Goal: Information Seeking & Learning: Find specific fact

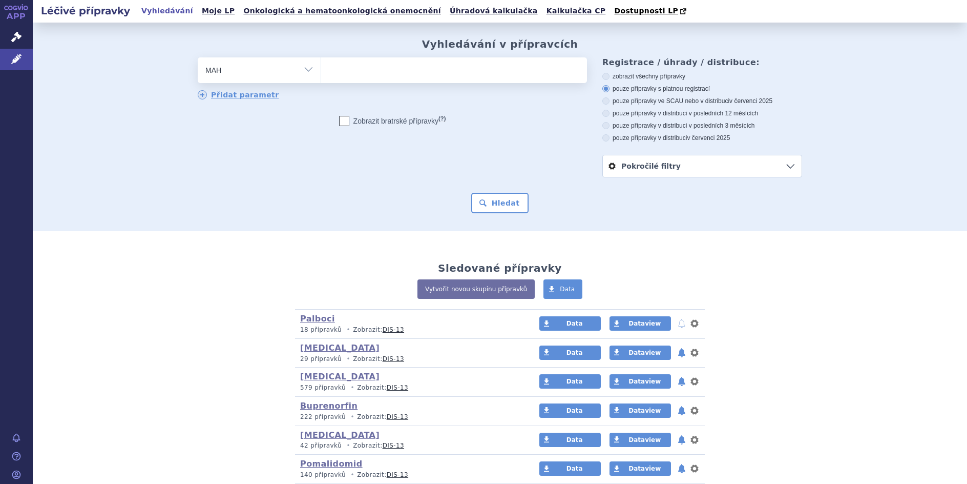
click at [303, 69] on select "Vše Přípravek/SUKL kód MAH VPOIS ATC/Aktivní látka Léková forma Síla" at bounding box center [259, 68] width 123 height 23
select select "filter-atc-group"
click at [198, 58] on select "Vše Přípravek/SUKL kód MAH VPOIS ATC/Aktivní látka Léková forma Síla" at bounding box center [259, 68] width 123 height 23
click at [324, 74] on ul at bounding box center [454, 68] width 266 height 22
click at [321, 74] on select at bounding box center [321, 70] width 1 height 26
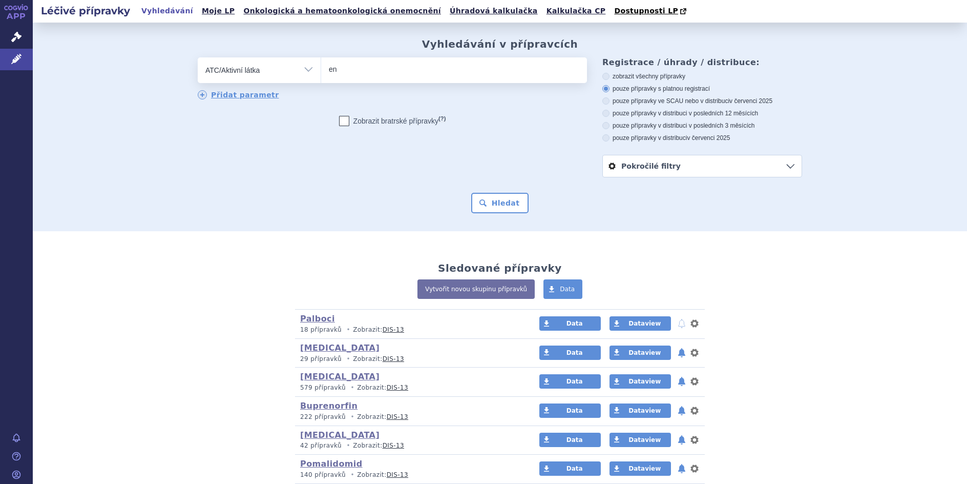
type input "eno"
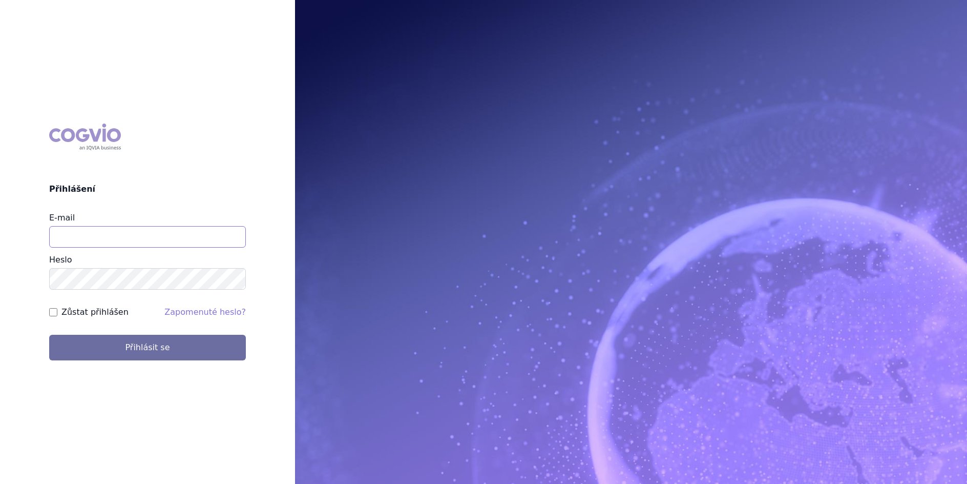
click at [65, 236] on input "E-mail" at bounding box center [147, 237] width 197 height 22
type input "lenka.celisova@viatris.com"
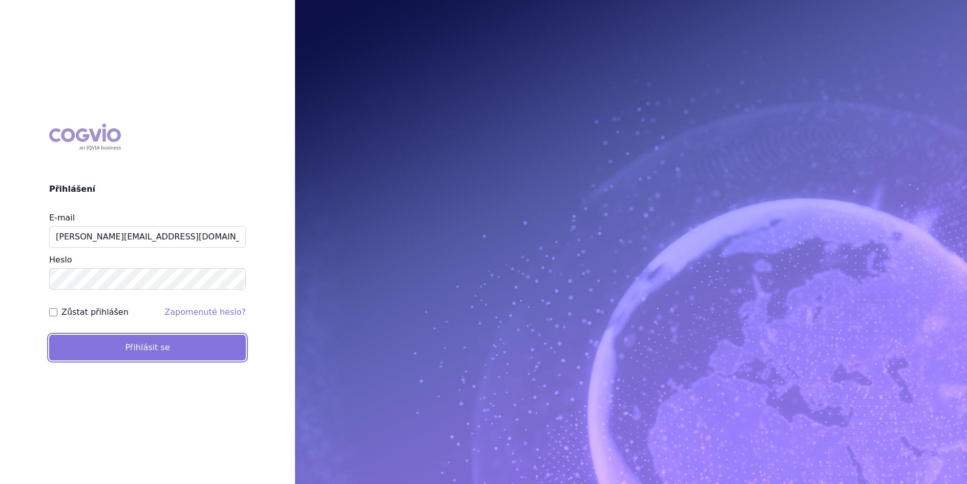
click at [98, 343] on button "Přihlásit se" at bounding box center [147, 348] width 197 height 26
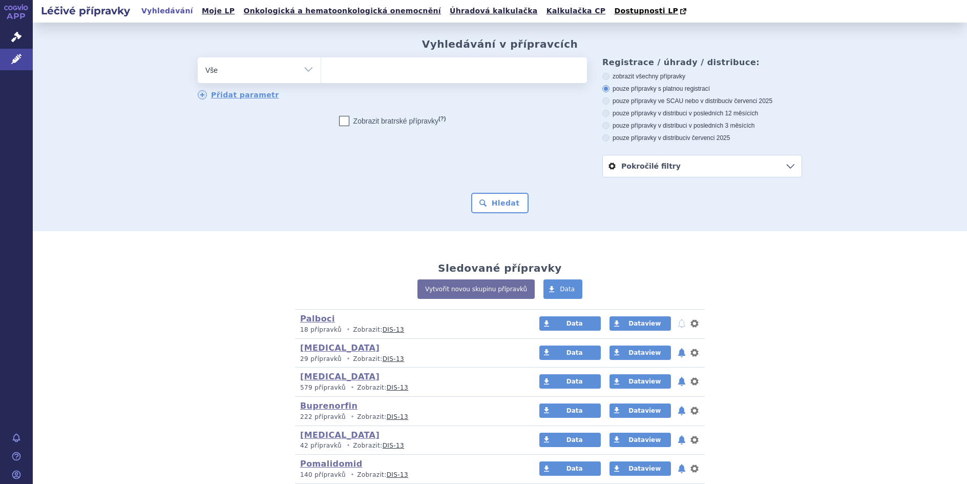
click at [306, 71] on select "Vše Přípravek/SUKL kód MAH VPOIS ATC/Aktivní látka Léková forma Síla" at bounding box center [259, 68] width 123 height 23
select select "filter-atc-group"
click at [198, 58] on select "Vše Přípravek/SUKL kód MAH VPOIS ATC/Aktivní látka Léková forma Síla" at bounding box center [259, 68] width 123 height 23
click at [334, 72] on ul at bounding box center [454, 68] width 266 height 22
click at [321, 72] on select at bounding box center [321, 70] width 1 height 26
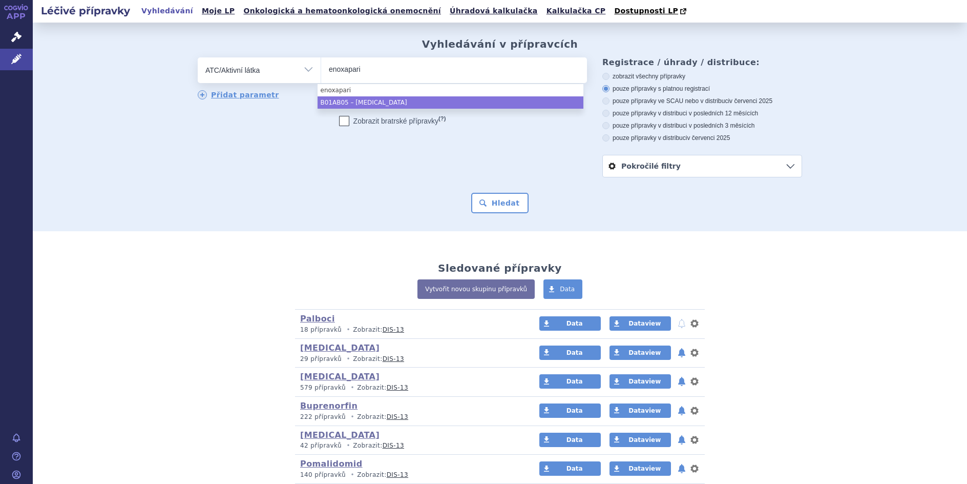
type input "enoxapari"
select select "B01AB05"
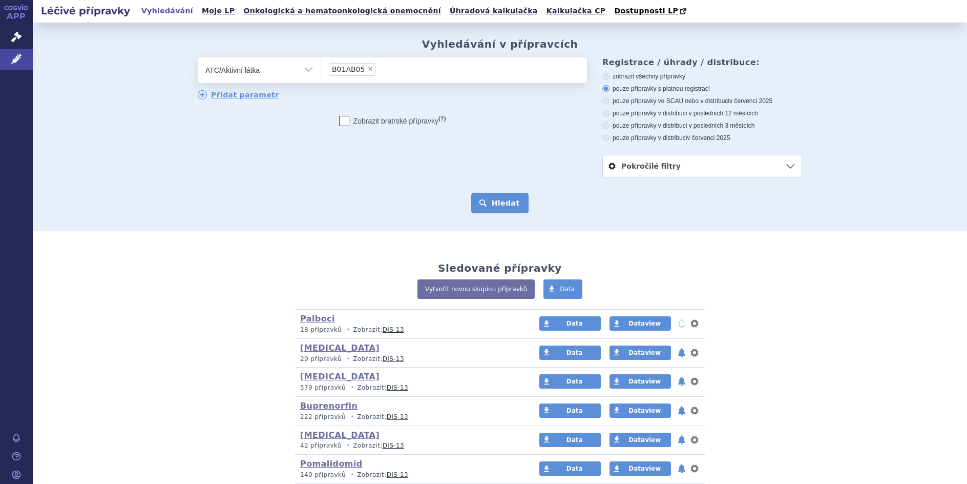
click at [499, 204] on button "Hledat" at bounding box center [500, 203] width 58 height 20
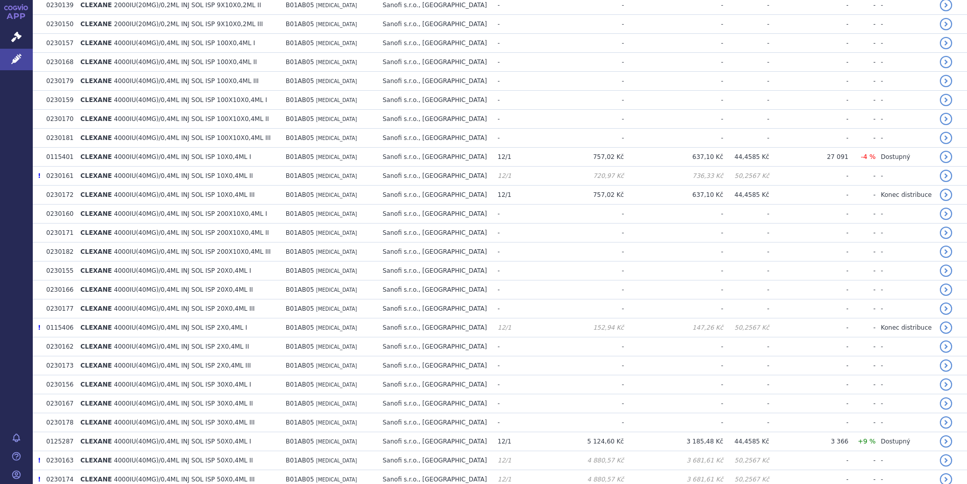
scroll to position [1792, 0]
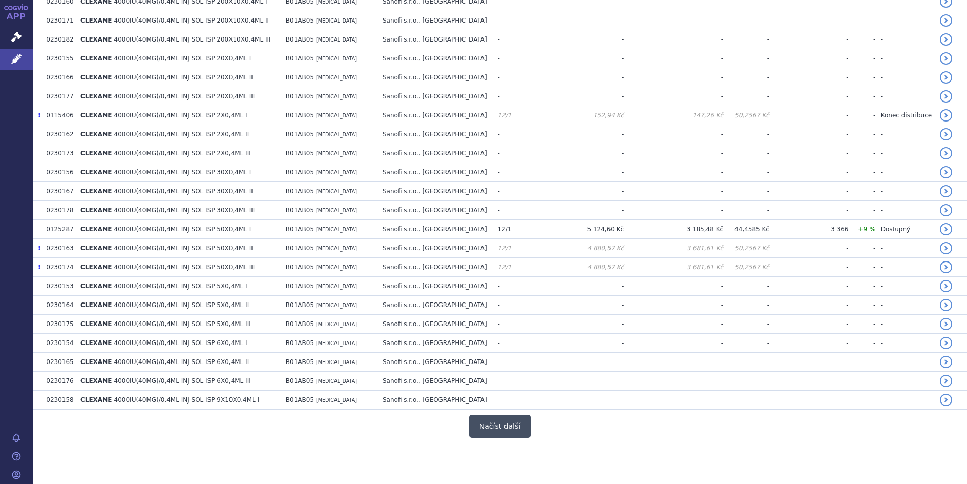
click at [503, 425] on button "Načíst další" at bounding box center [499, 425] width 61 height 23
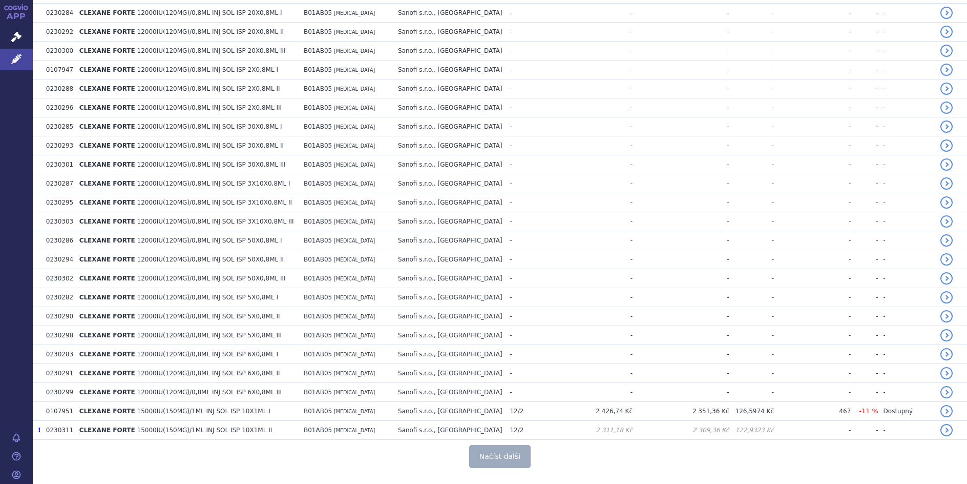
scroll to position [3687, 0]
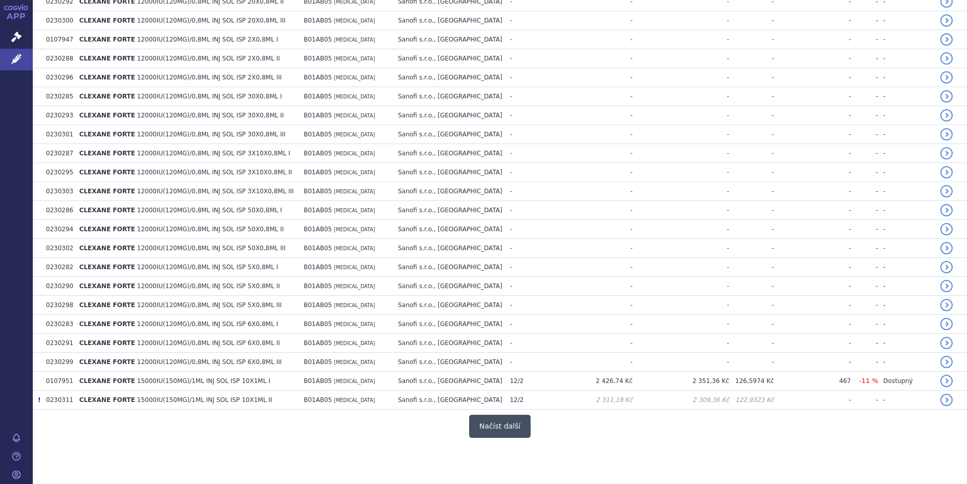
click at [490, 431] on button "Načíst další" at bounding box center [499, 425] width 61 height 23
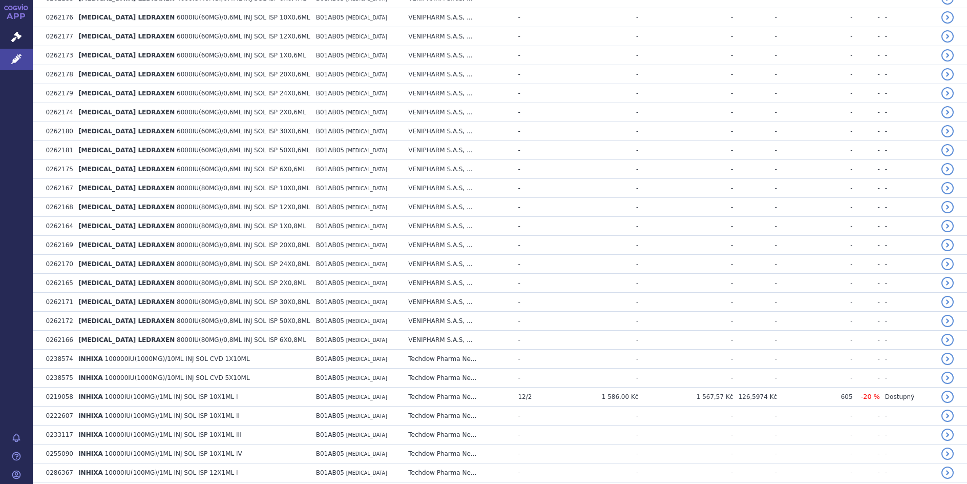
scroll to position [4909, 0]
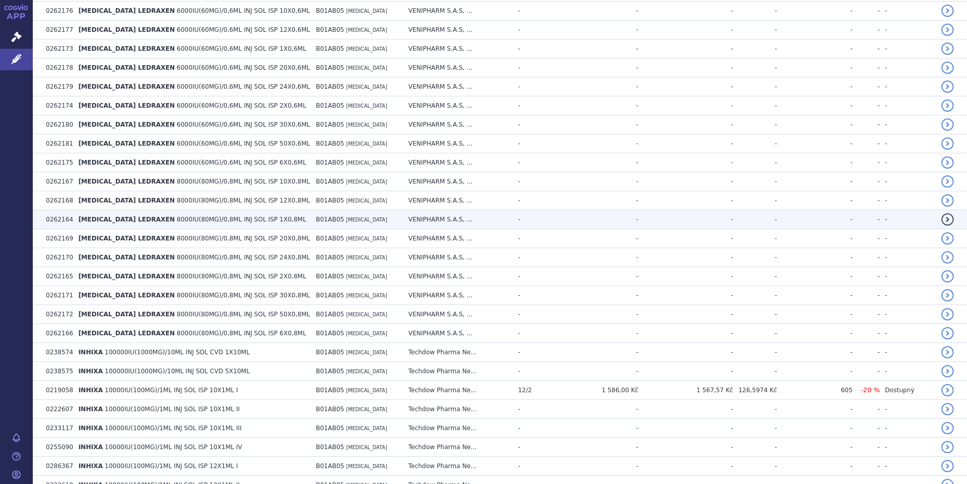
click at [158, 216] on span "[MEDICAL_DATA] LEDRAXEN" at bounding box center [126, 219] width 96 height 7
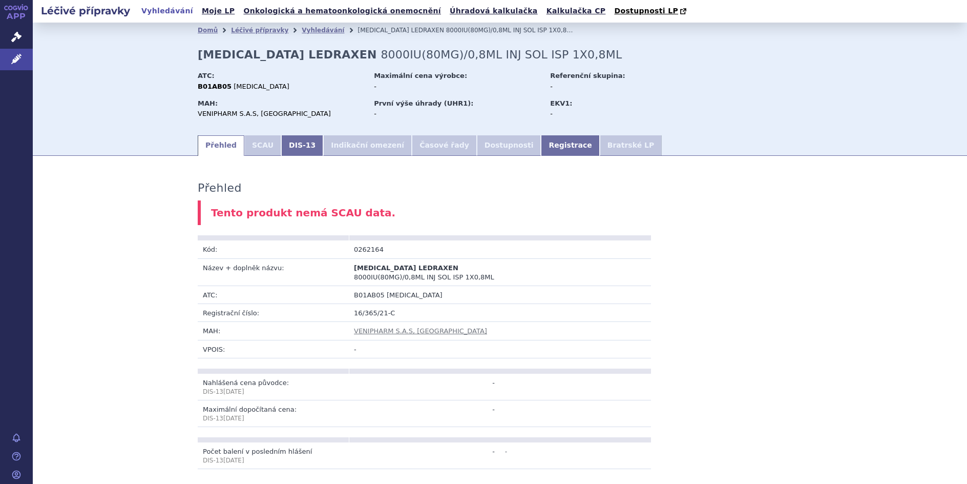
drag, startPoint x: 194, startPoint y: 54, endPoint x: 379, endPoint y: 57, distance: 184.5
click at [379, 57] on h2 "[MEDICAL_DATA] LEDRAXEN 8000IU(80MG)/0,8ML INJ SOL ISP 1X0,8ML" at bounding box center [410, 54] width 424 height 13
copy strong "[MEDICAL_DATA] LEDRAXEN"
